Goal: Task Accomplishment & Management: Manage account settings

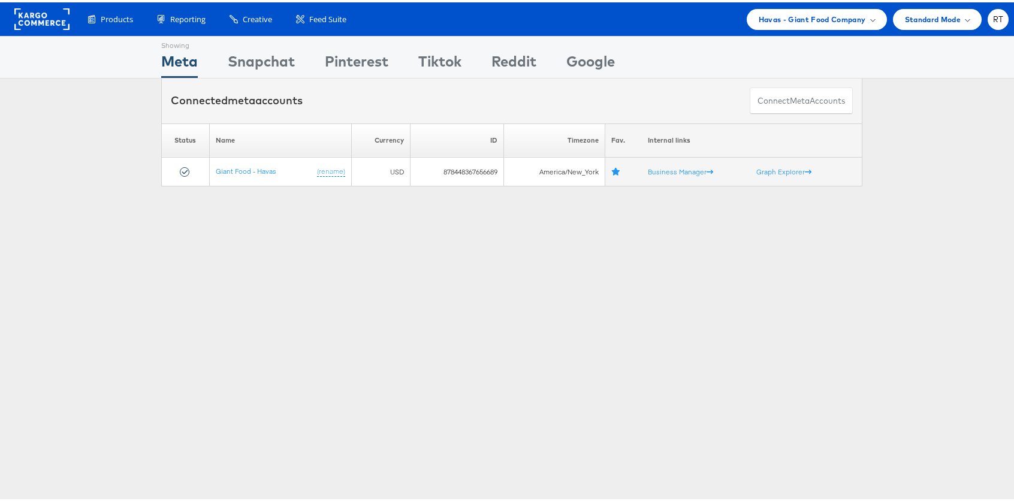
click at [834, 5] on div "Products Product Catalogs Enhance Your Product Catalog, Map Them to Publishers,…" at bounding box center [511, 17] width 1023 height 34
click at [831, 18] on span "Havas - Giant Food Company" at bounding box center [812, 17] width 107 height 13
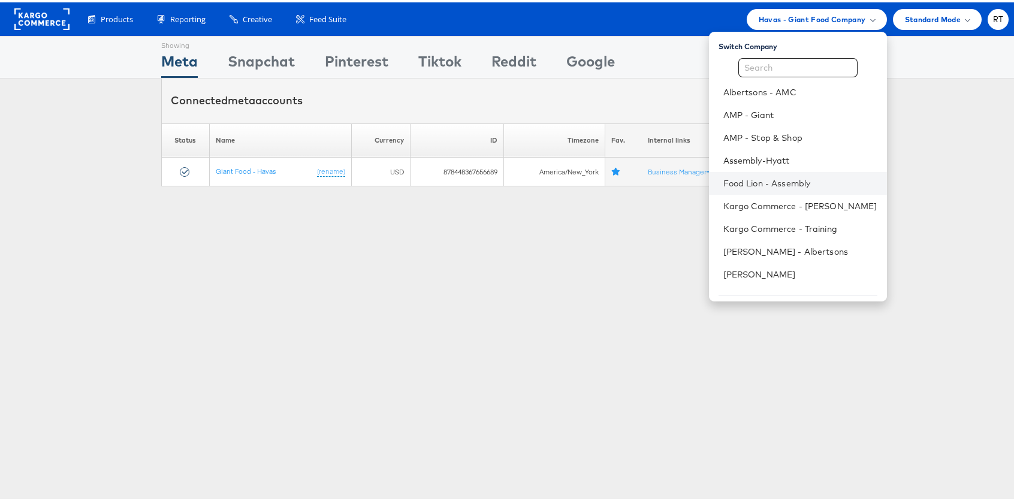
click at [789, 174] on li "Food Lion - Assembly" at bounding box center [798, 181] width 178 height 23
click at [783, 177] on link "Food Lion - Assembly" at bounding box center [801, 181] width 154 height 12
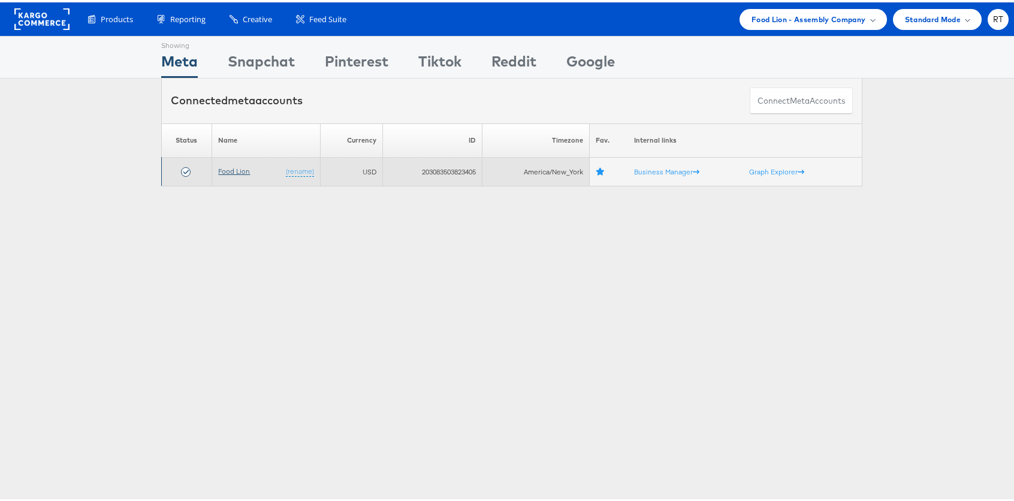
click at [221, 166] on link "Food Lion" at bounding box center [234, 168] width 32 height 9
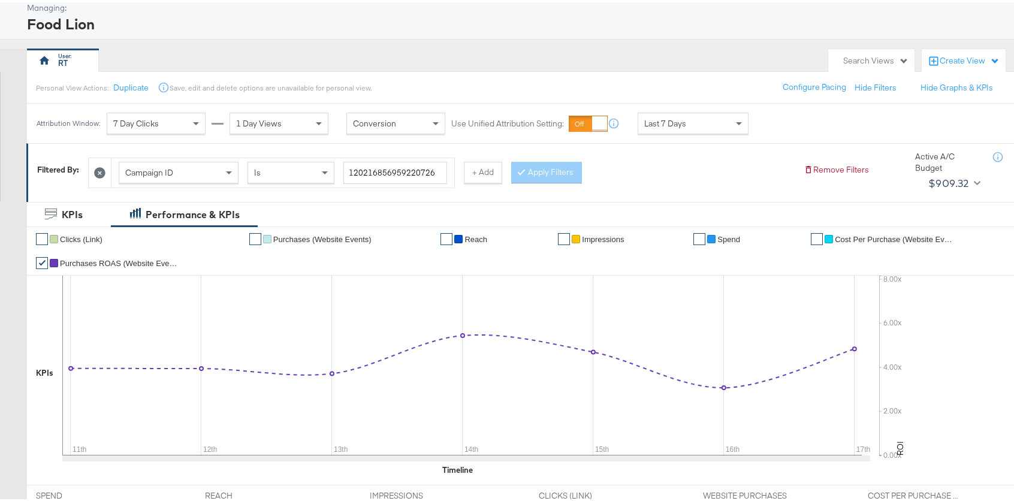
scroll to position [68, 0]
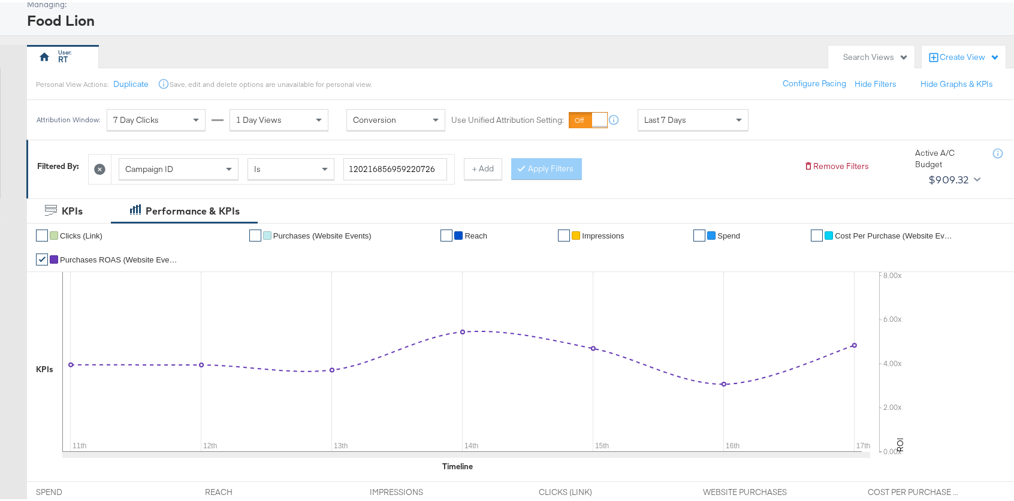
click at [675, 117] on span "Last 7 Days" at bounding box center [665, 117] width 42 height 11
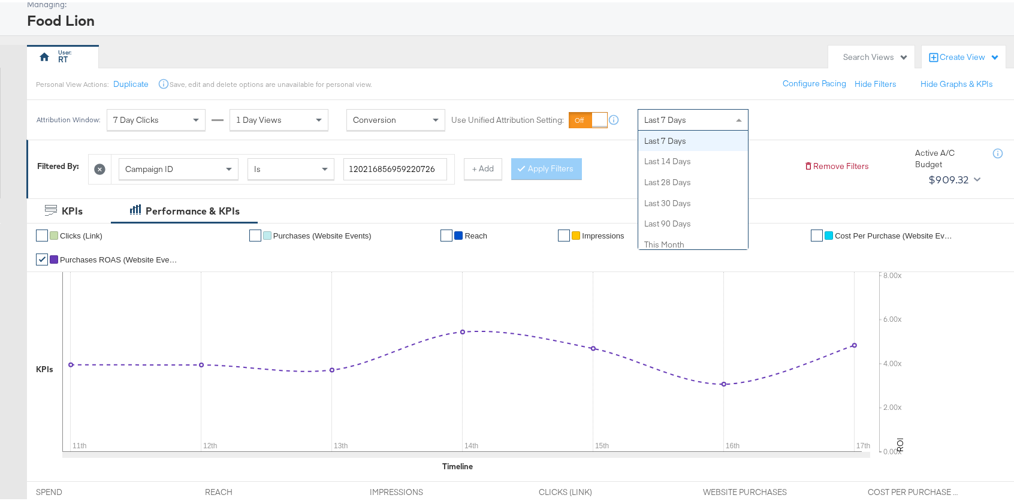
click at [686, 76] on div "Personal View Actions: Duplicate Save, edit and delete options are unavailable …" at bounding box center [524, 81] width 997 height 32
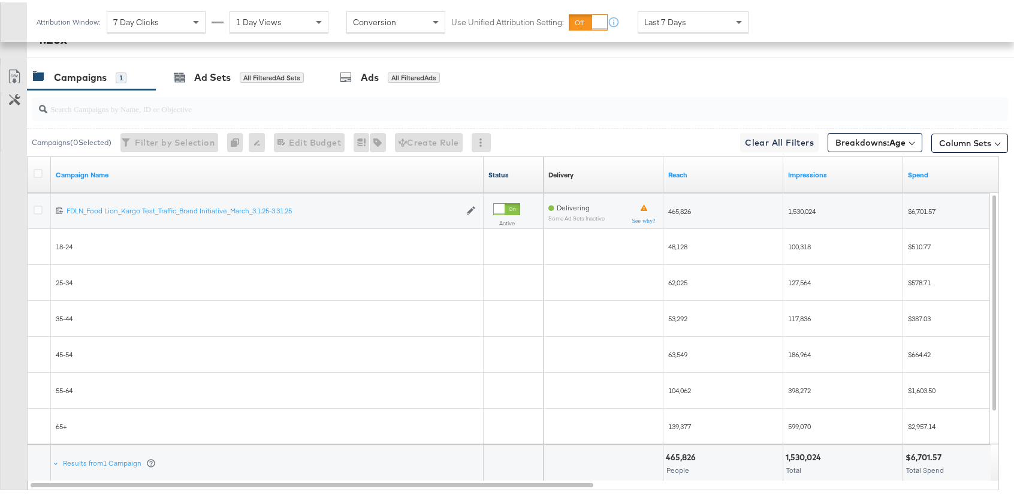
scroll to position [604, 0]
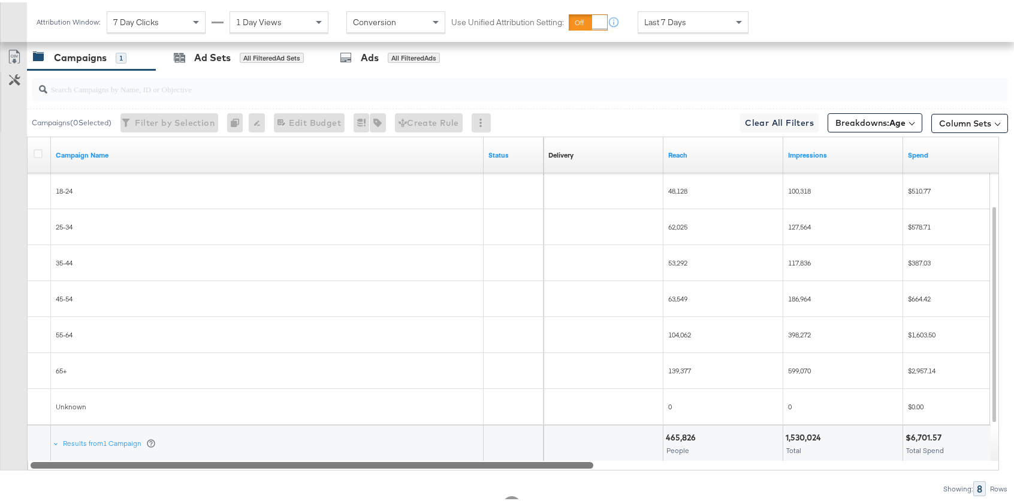
drag, startPoint x: 544, startPoint y: 462, endPoint x: 217, endPoint y: 452, distance: 327.5
click at [217, 452] on div "Campaign Name Status Delivery Sorting Unavailable Reach Impressions Spend 12021…" at bounding box center [513, 301] width 972 height 334
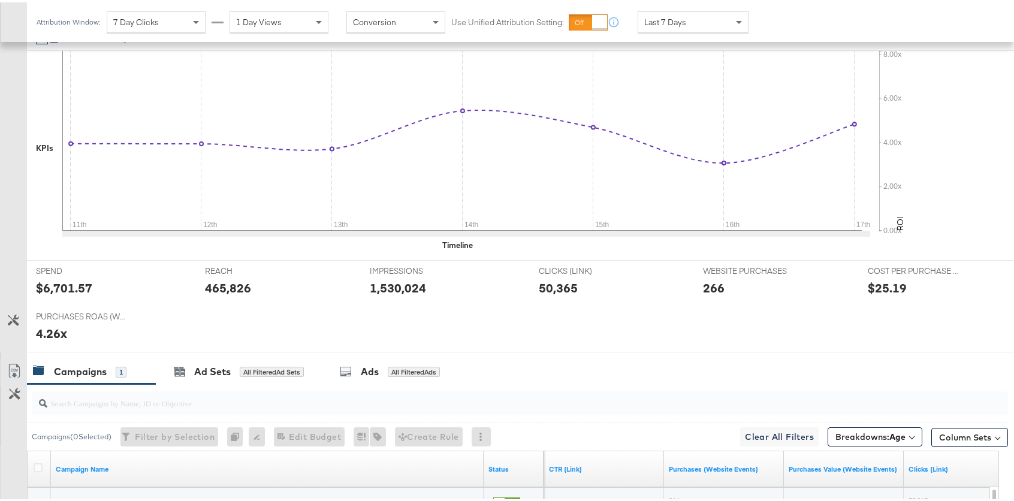
scroll to position [0, 0]
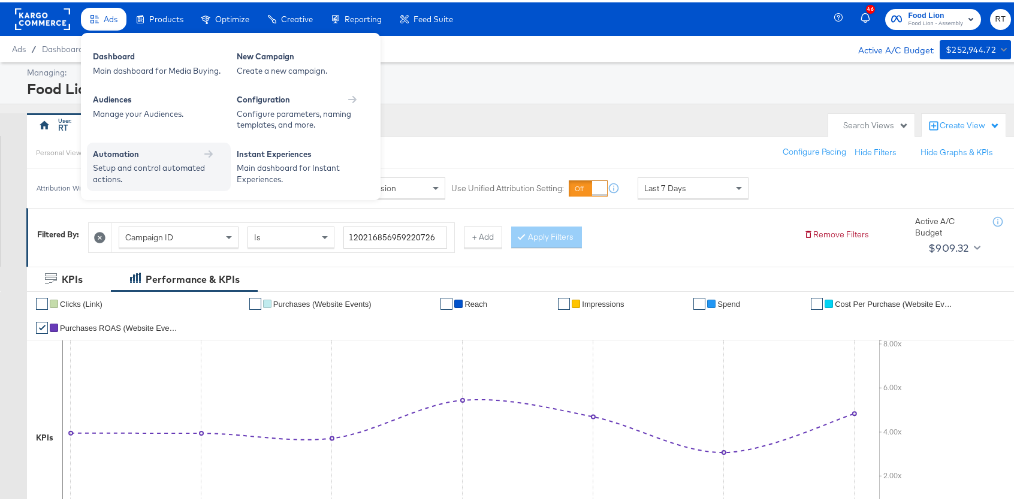
click at [130, 164] on div "Setup and control automated actions." at bounding box center [153, 171] width 120 height 22
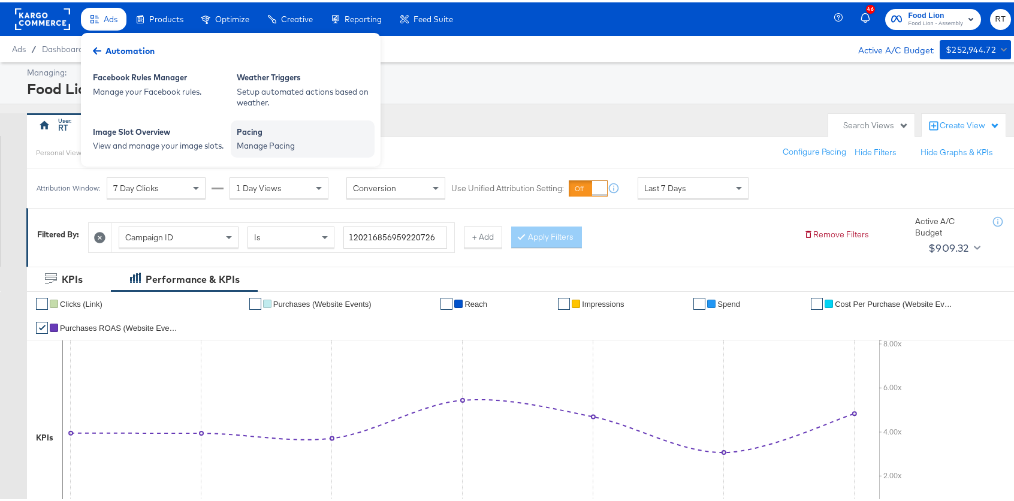
click at [252, 140] on div "Manage Pacing" at bounding box center [303, 143] width 132 height 11
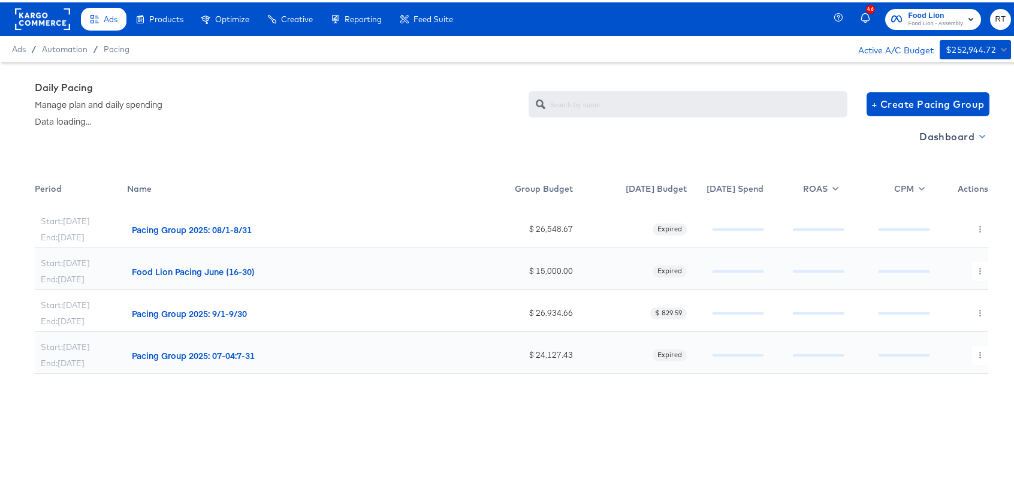
click at [949, 132] on span "Dashboard" at bounding box center [952, 134] width 64 height 17
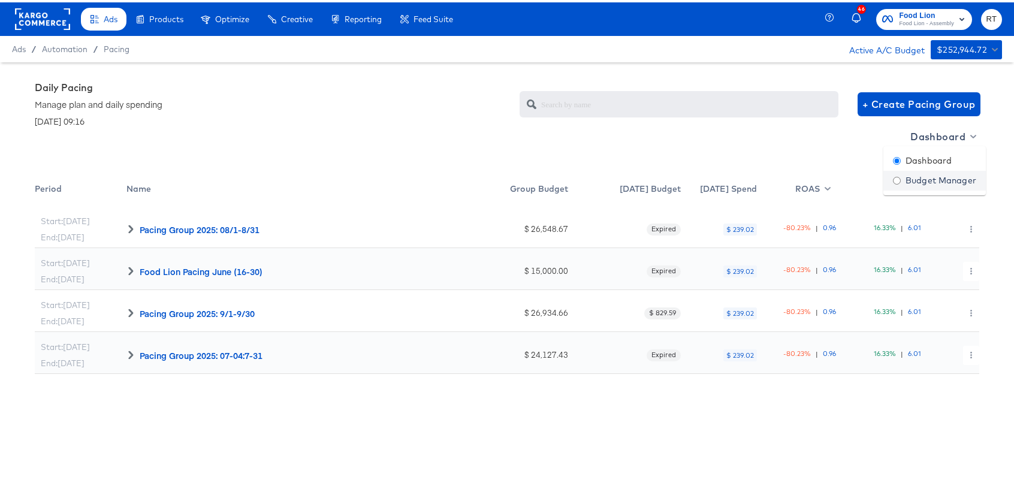
click at [926, 179] on div "Budget Manager" at bounding box center [934, 178] width 83 height 13
radio input "false"
radio input "true"
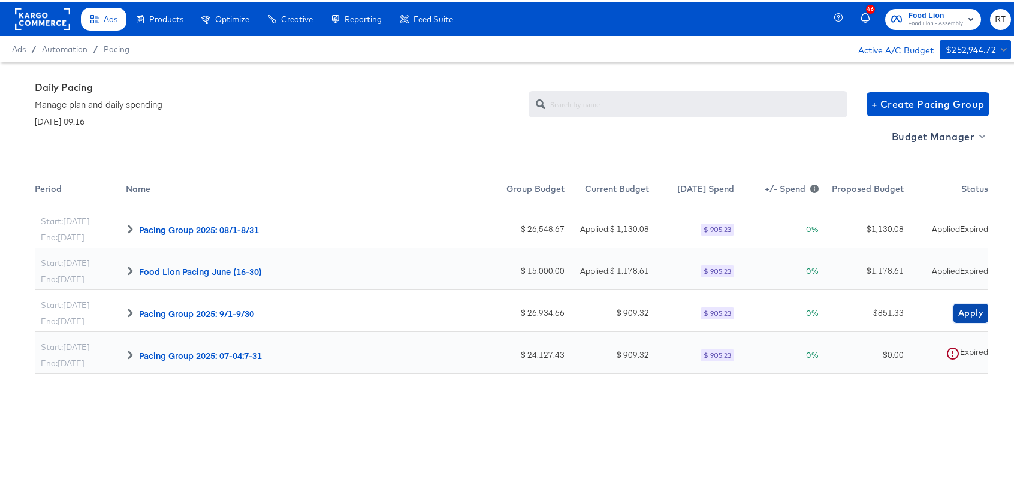
click at [966, 315] on span "Apply" at bounding box center [971, 310] width 25 height 15
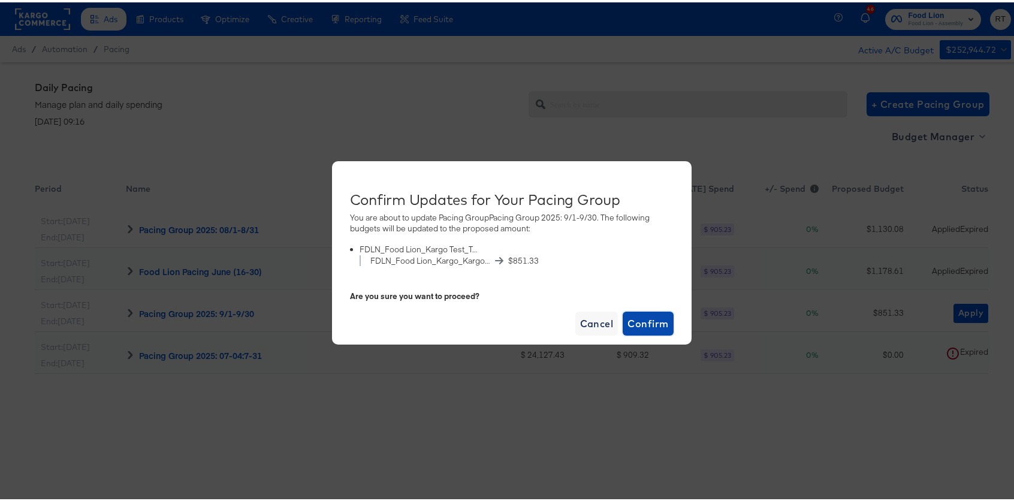
click at [648, 321] on span "Confirm" at bounding box center [648, 321] width 41 height 17
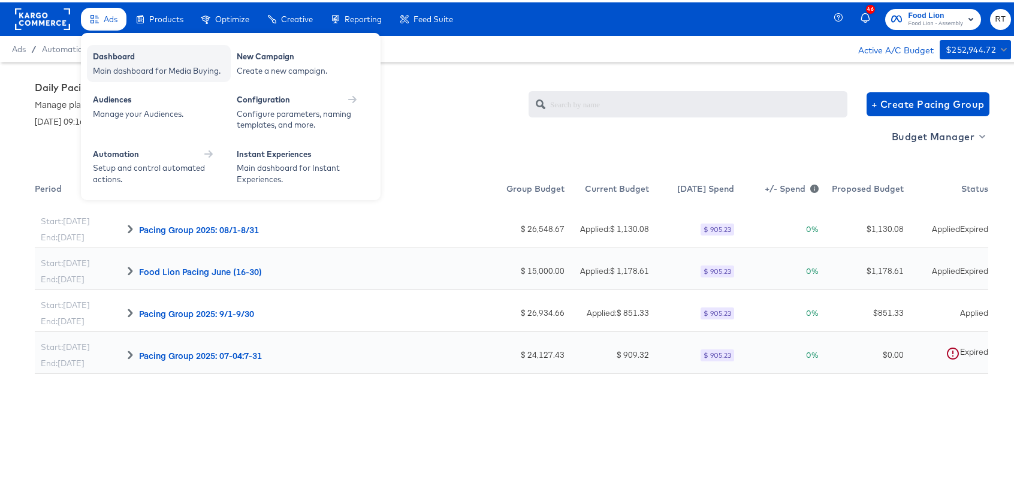
click at [104, 64] on div "Main dashboard for Media Buying." at bounding box center [159, 68] width 132 height 11
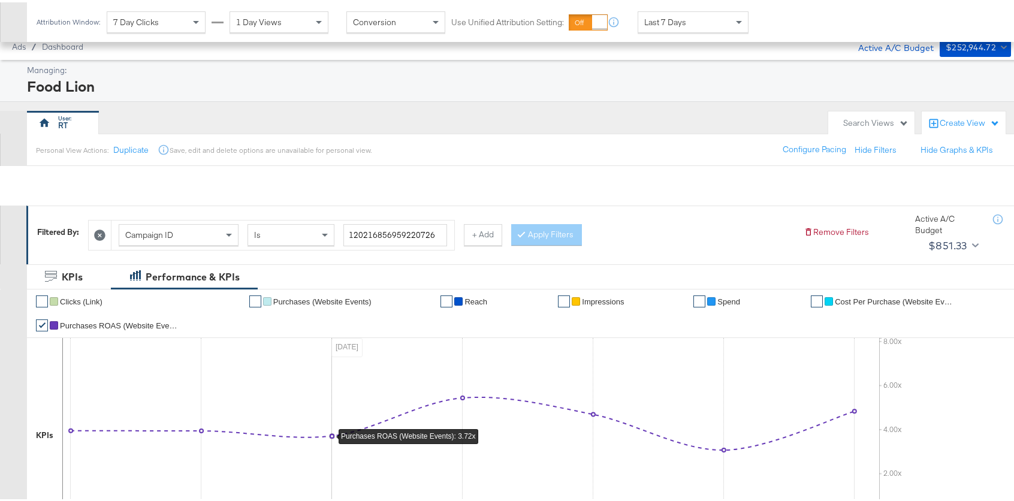
scroll to position [649, 0]
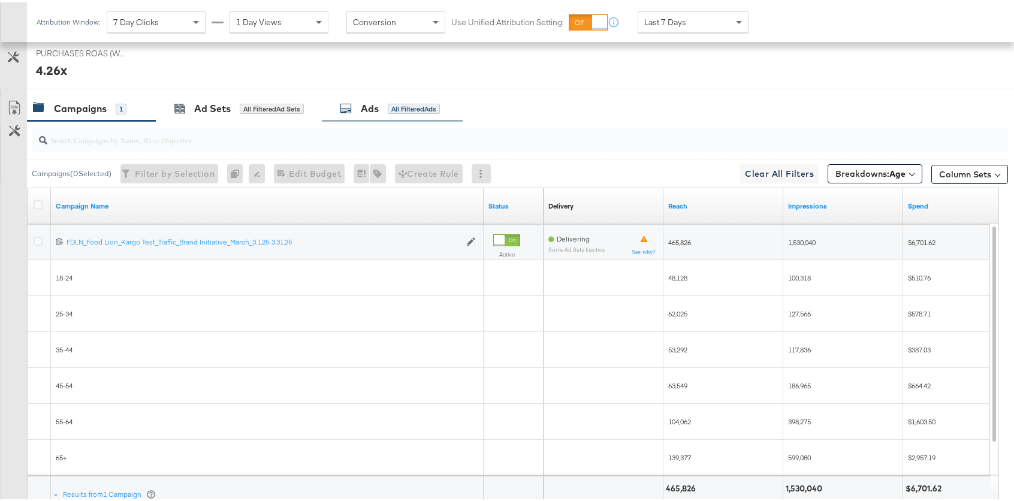
click at [421, 107] on div "All Filtered Ads" at bounding box center [414, 106] width 52 height 11
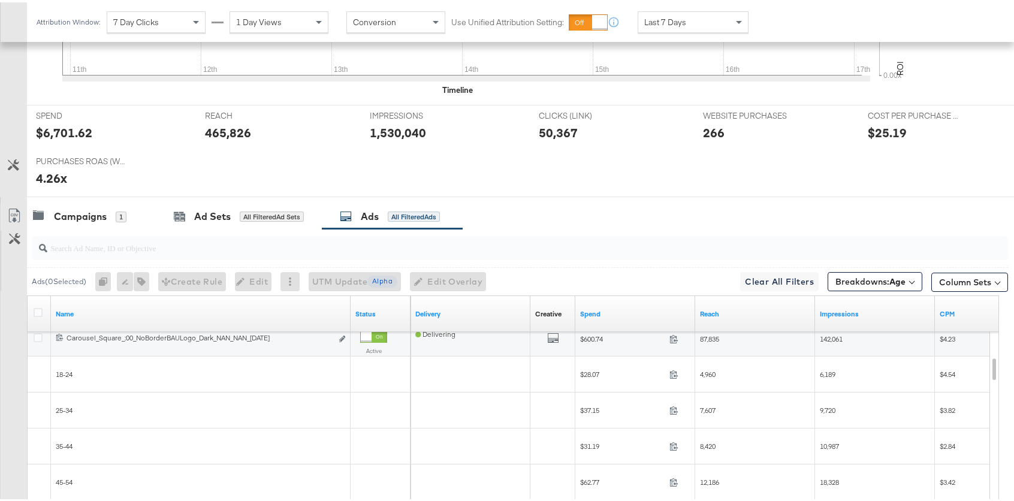
scroll to position [423, 0]
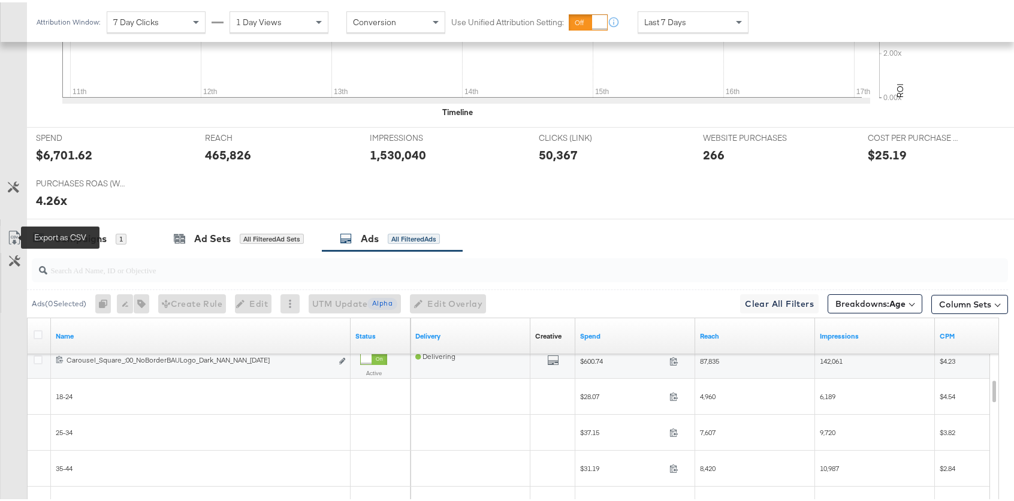
click at [13, 236] on icon at bounding box center [13, 237] width 7 height 9
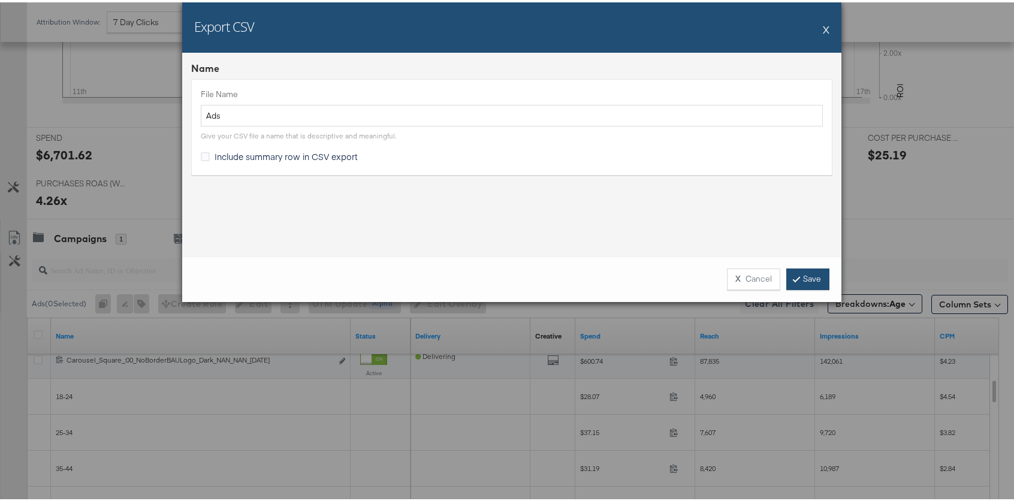
click at [795, 280] on link "Save" at bounding box center [807, 277] width 43 height 22
